Goal: Information Seeking & Learning: Learn about a topic

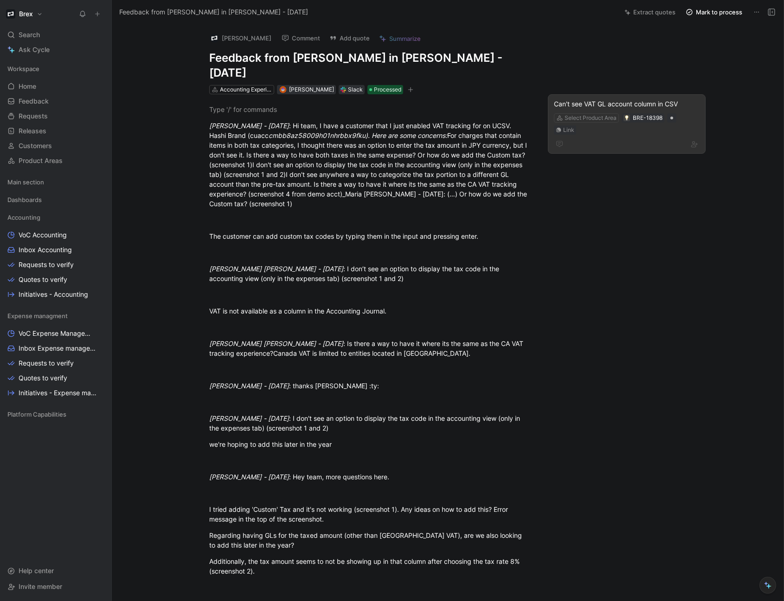
click at [569, 98] on div "Can't see VAT GL account column in CSV" at bounding box center [627, 103] width 146 height 11
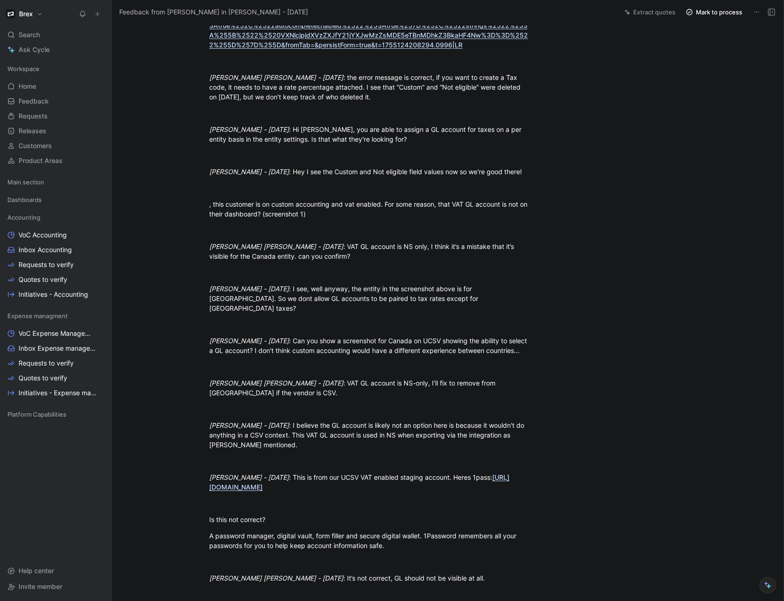
scroll to position [871, 0]
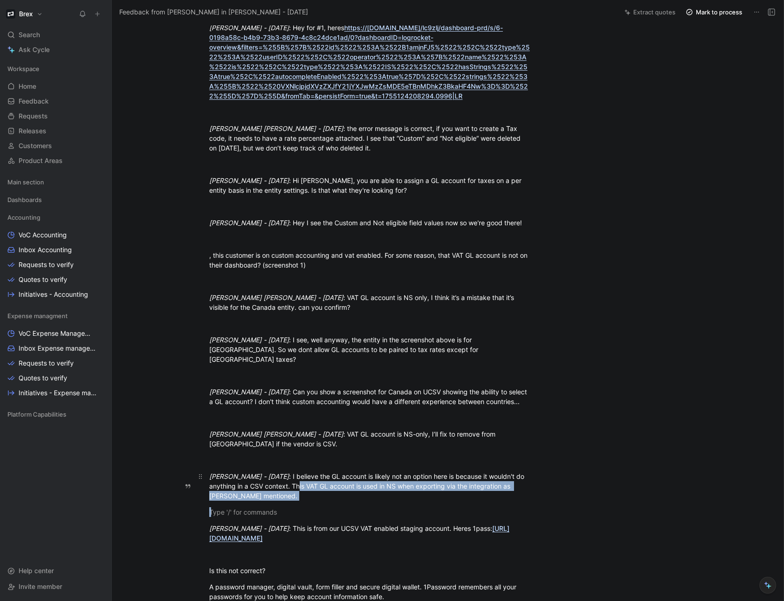
drag, startPoint x: 377, startPoint y: 497, endPoint x: 334, endPoint y: 483, distance: 45.2
click at [334, 483] on div "[PERSON_NAME] - [DATE] : Hi team, I have a customer that I just enabled VAT tra…" at bounding box center [369, 238] width 477 height 1666
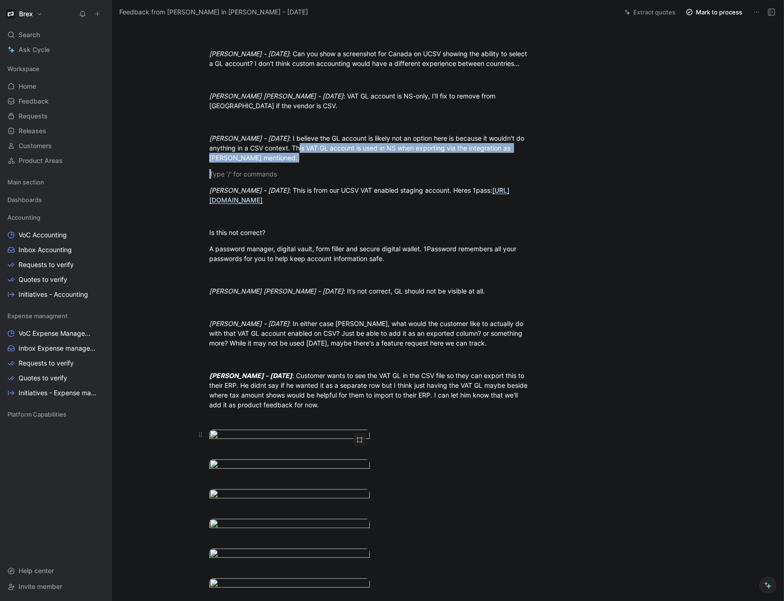
scroll to position [1083, 0]
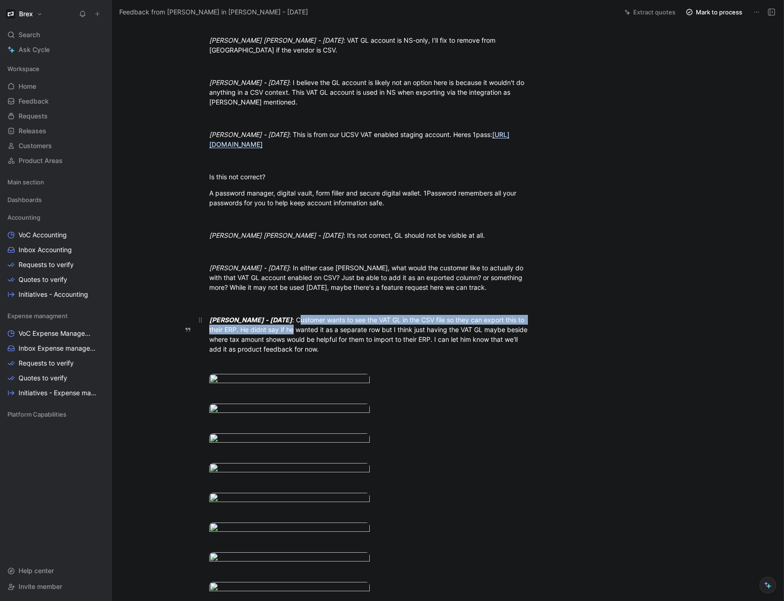
drag, startPoint x: 323, startPoint y: 316, endPoint x: 335, endPoint y: 320, distance: 12.2
click at [188, 326] on icon "button" at bounding box center [188, 329] width 6 height 6
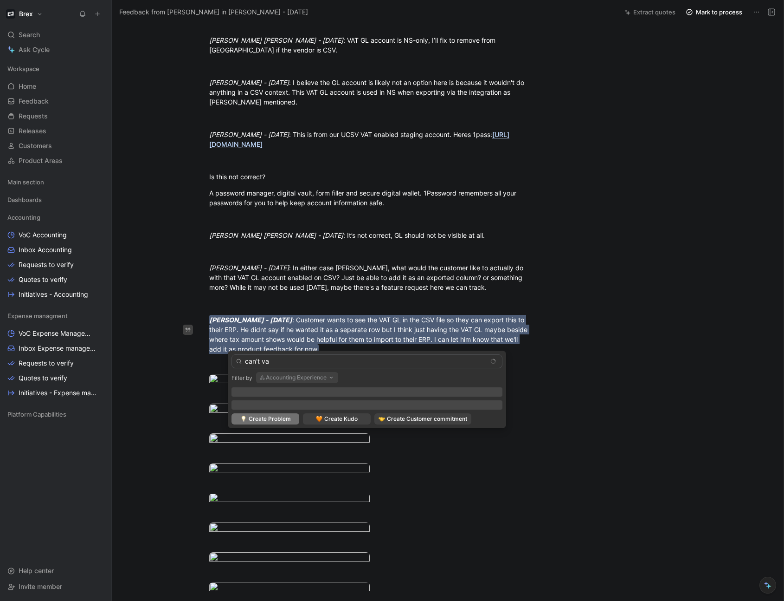
type input "can't vat"
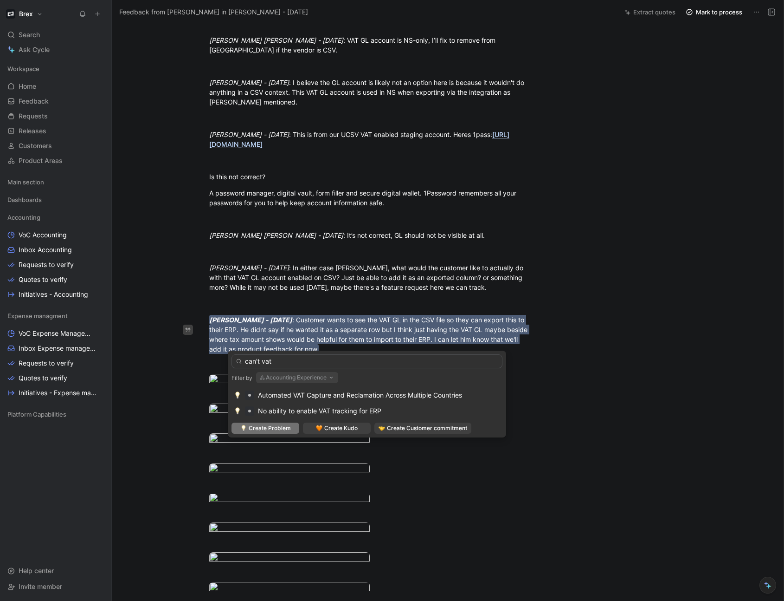
drag, startPoint x: 279, startPoint y: 361, endPoint x: 284, endPoint y: 348, distance: 14.0
click at [239, 360] on div "can't vat" at bounding box center [367, 361] width 271 height 14
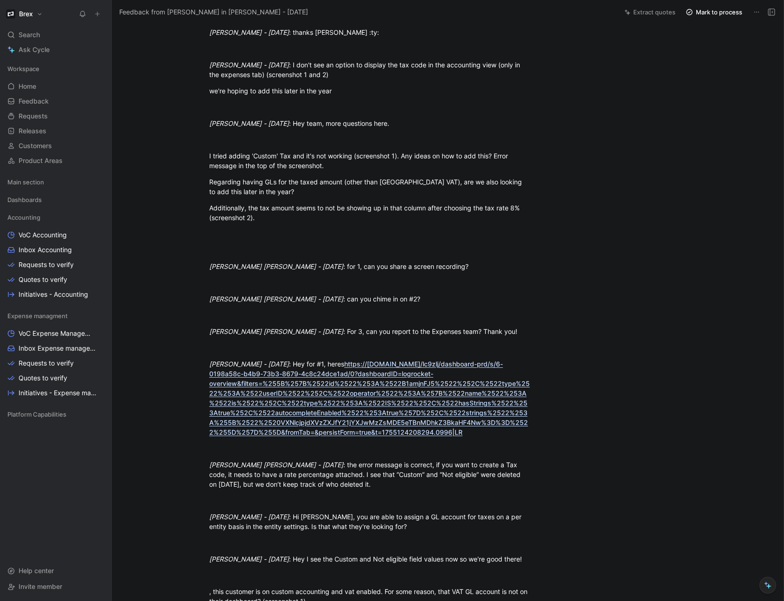
scroll to position [0, 0]
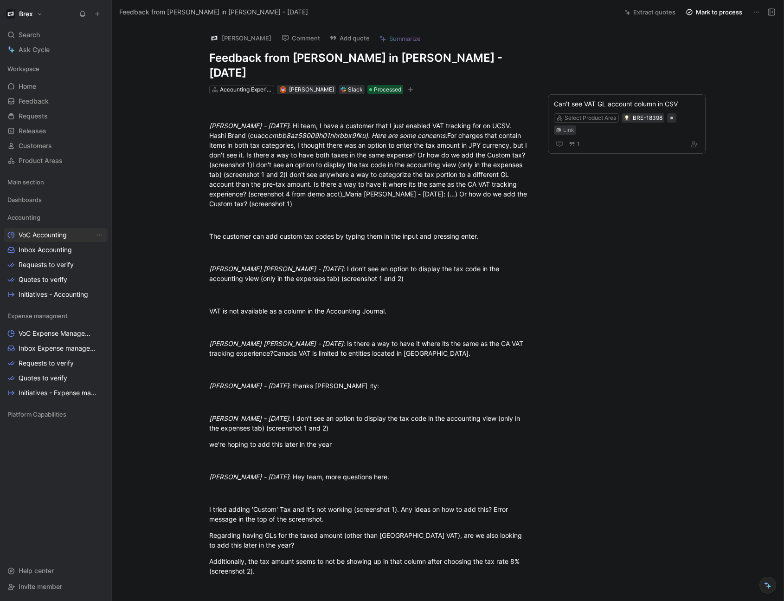
click at [43, 236] on span "VoC Accounting" at bounding box center [43, 234] width 48 height 9
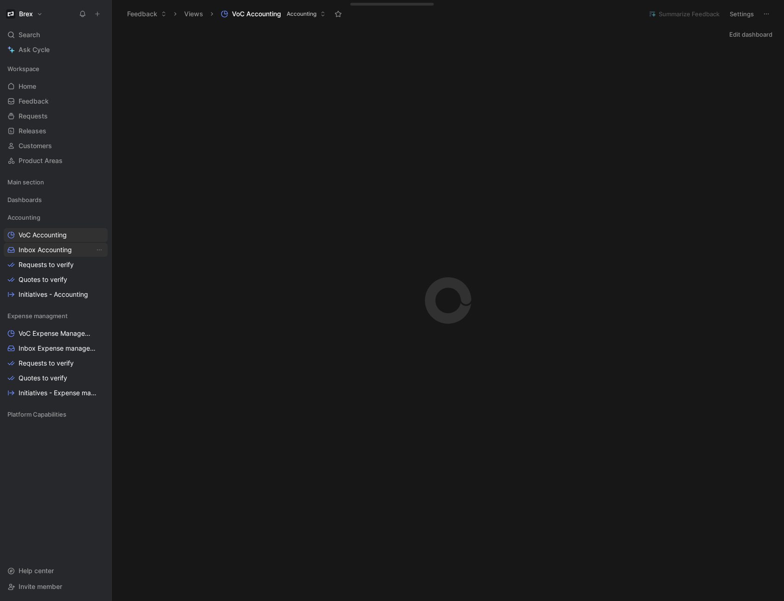
click at [42, 250] on span "Inbox Accounting" at bounding box center [45, 249] width 53 height 9
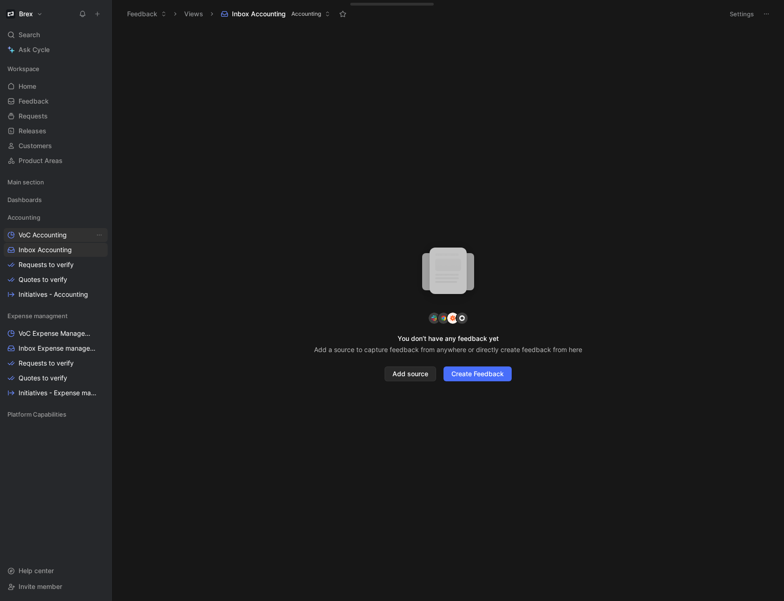
click at [41, 241] on link "VoC Accounting" at bounding box center [56, 235] width 104 height 14
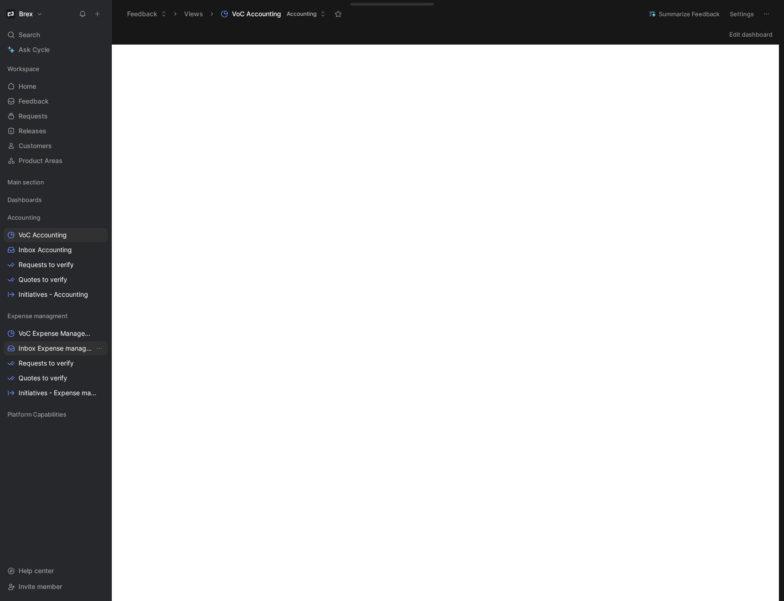
click at [43, 347] on span "Inbox Expense management" at bounding box center [57, 347] width 76 height 9
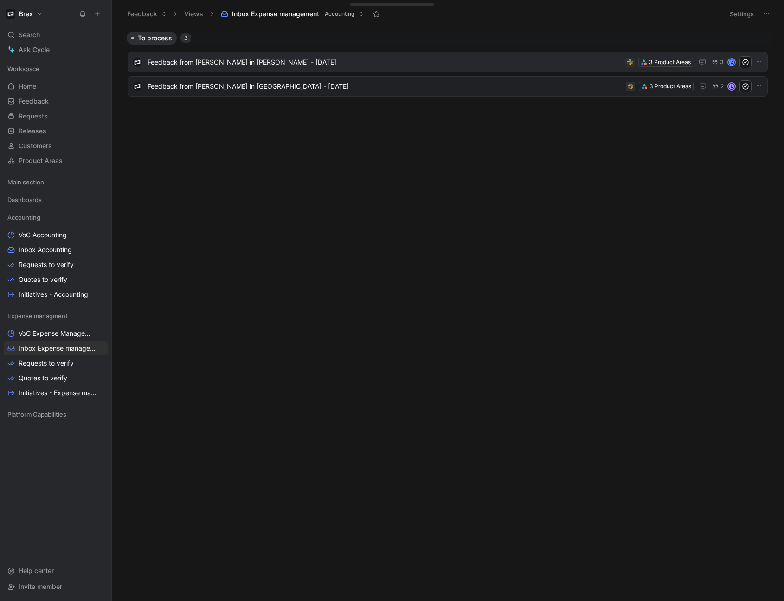
click at [294, 63] on span "Feedback from [PERSON_NAME] in [PERSON_NAME] - [DATE]" at bounding box center [385, 62] width 474 height 11
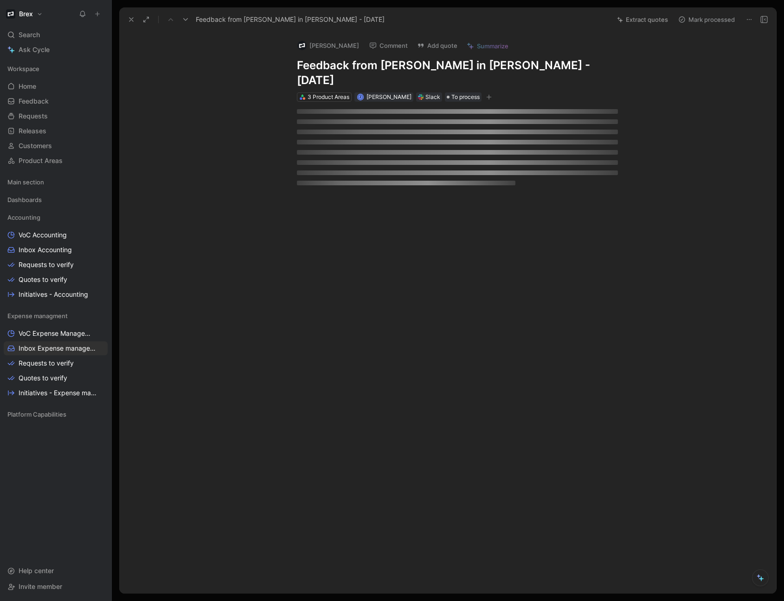
click at [294, 63] on div "[PERSON_NAME] Comment Add quote Summarize Feedback from [PERSON_NAME] in [PERSO…" at bounding box center [457, 67] width 356 height 71
